Goal: Information Seeking & Learning: Learn about a topic

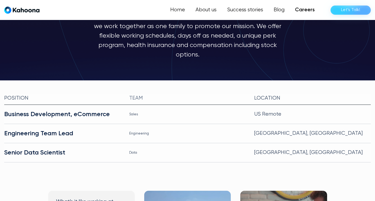
scroll to position [74, 0]
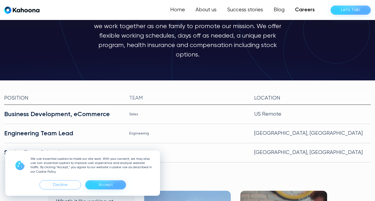
click at [100, 185] on div "Accept" at bounding box center [105, 185] width 14 height 8
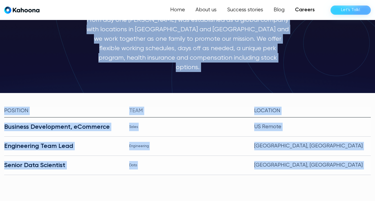
scroll to position [0, 0]
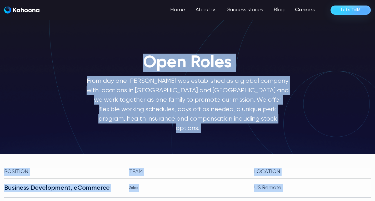
drag, startPoint x: 353, startPoint y: 56, endPoint x: 300, endPoint y: -18, distance: 90.5
click at [300, 0] on html "Meet w/ Kahoona @ NRF Europe in Paris! Booth 4P124 at The Innovators Showcase 👉…" at bounding box center [187, 100] width 375 height 201
click at [286, 44] on div "Open Roles" at bounding box center [187, 57] width 202 height 29
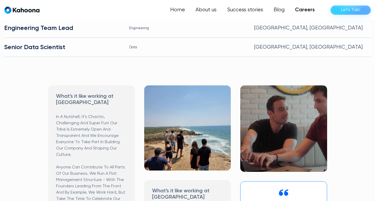
scroll to position [179, 0]
click at [191, 128] on img at bounding box center [187, 127] width 86 height 85
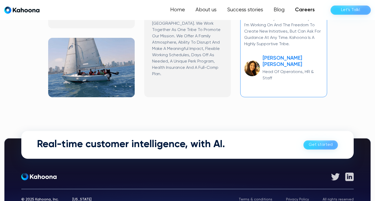
scroll to position [386, 0]
click at [254, 60] on img at bounding box center [252, 68] width 16 height 16
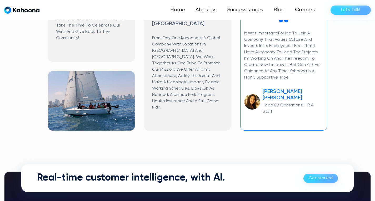
scroll to position [352, 0]
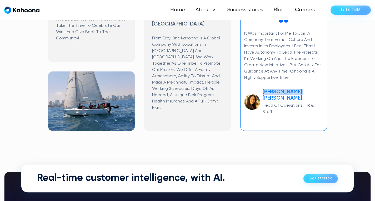
drag, startPoint x: 299, startPoint y: 84, endPoint x: 265, endPoint y: 84, distance: 34.7
click at [265, 89] on h3 "Maty Wolf Levy" at bounding box center [292, 95] width 60 height 13
drag, startPoint x: 261, startPoint y: 81, endPoint x: 314, endPoint y: 87, distance: 53.4
click at [314, 89] on div "Maty Wolf Levy Head Of Operations, HR & Staff" at bounding box center [283, 102] width 79 height 26
click at [304, 89] on h3 "Maty Wolf Levy" at bounding box center [292, 95] width 60 height 13
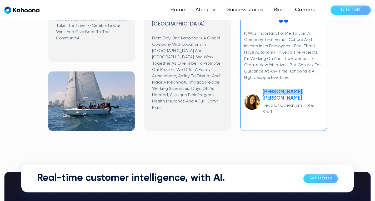
drag, startPoint x: 302, startPoint y: 82, endPoint x: 263, endPoint y: 81, distance: 38.9
click at [263, 89] on h3 "Maty Wolf Levy" at bounding box center [292, 95] width 60 height 13
copy h3 "Maty Wolf Levy"
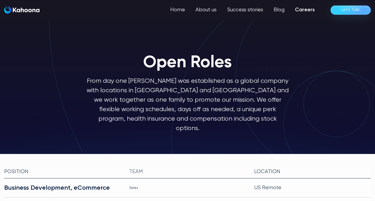
scroll to position [0, 0]
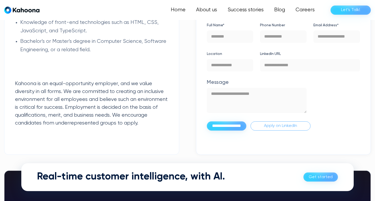
scroll to position [1063, 0]
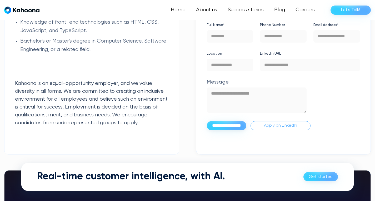
drag, startPoint x: 152, startPoint y: 1, endPoint x: 131, endPoint y: 63, distance: 65.4
click at [131, 63] on p at bounding box center [91, 67] width 153 height 8
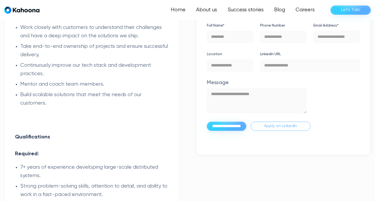
scroll to position [761, 0]
